Goal: Browse casually: Explore the website without a specific task or goal

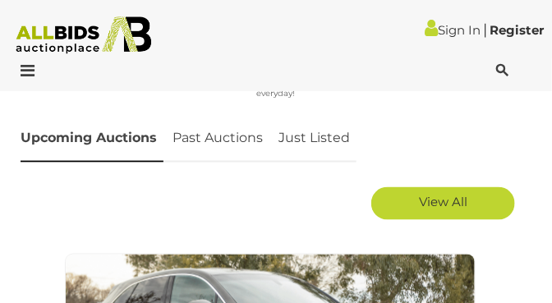
scroll to position [1641, 0]
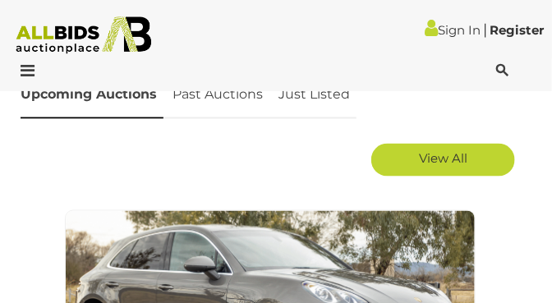
click at [438, 156] on span "View All" at bounding box center [443, 158] width 48 height 16
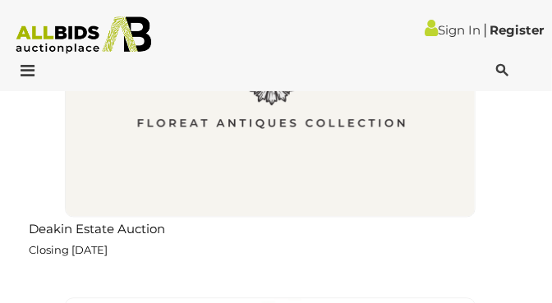
scroll to position [5346, 0]
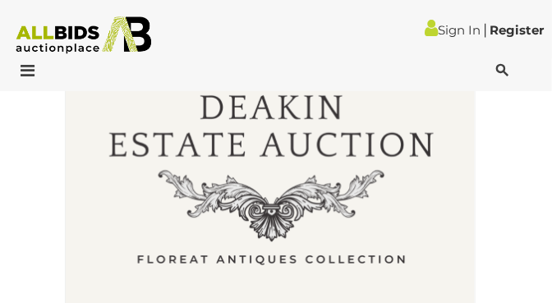
click at [239, 235] on img at bounding box center [270, 148] width 411 height 411
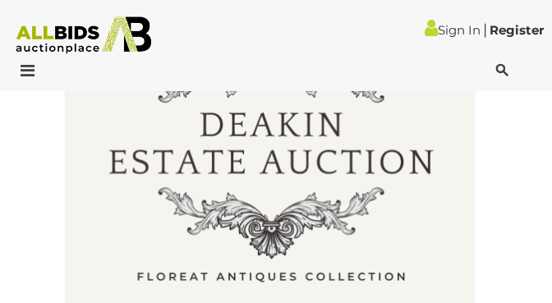
scroll to position [5431, 0]
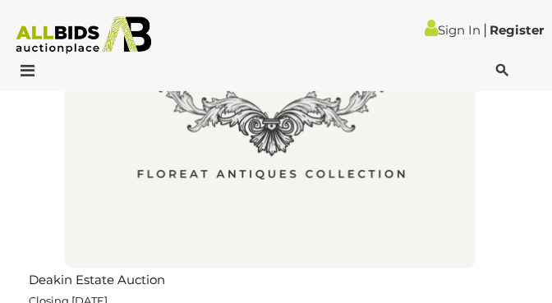
click at [259, 139] on img at bounding box center [270, 63] width 411 height 411
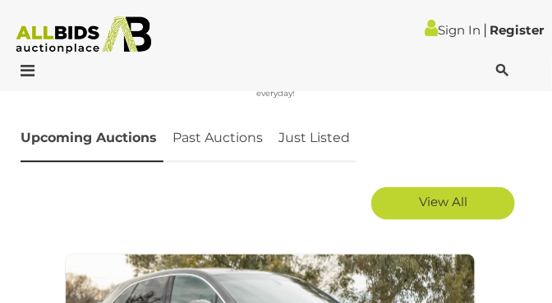
scroll to position [1619, 0]
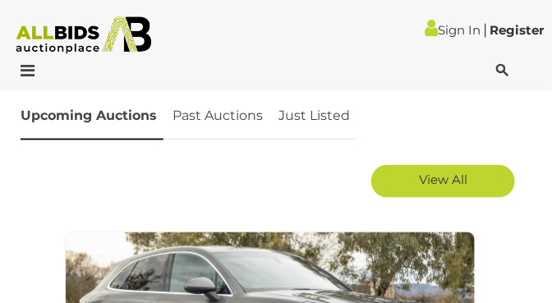
click at [437, 176] on span "View All" at bounding box center [443, 180] width 48 height 16
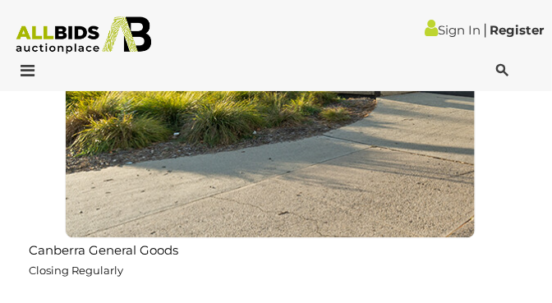
scroll to position [11814, 0]
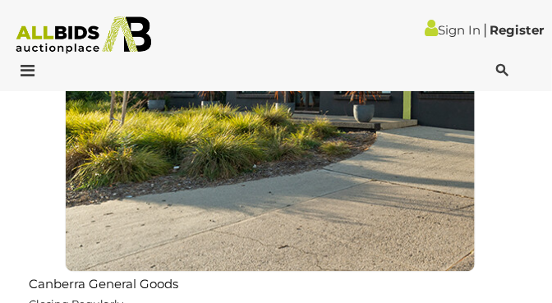
click at [237, 152] on img at bounding box center [270, 66] width 411 height 411
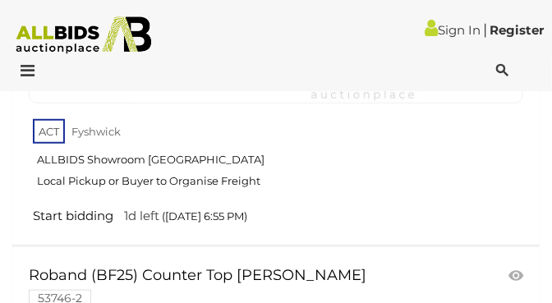
scroll to position [2673, 0]
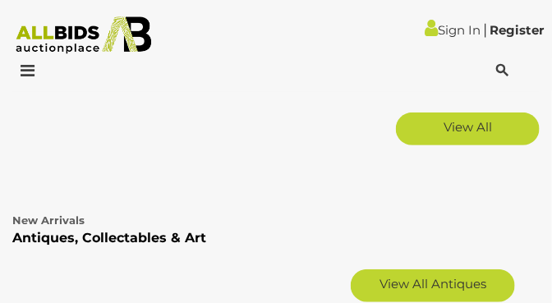
scroll to position [11320, 0]
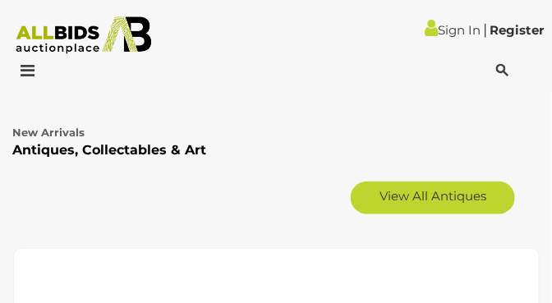
click at [414, 200] on link "View All Antiques" at bounding box center [433, 198] width 164 height 33
